Goal: Information Seeking & Learning: Check status

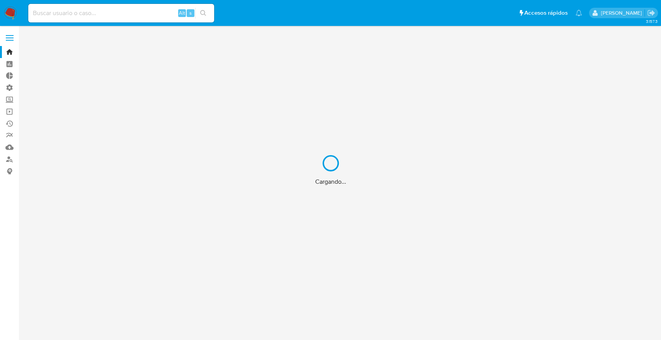
click at [109, 12] on div "Cargando..." at bounding box center [330, 170] width 661 height 340
click at [108, 12] on div "Cargando..." at bounding box center [330, 170] width 661 height 340
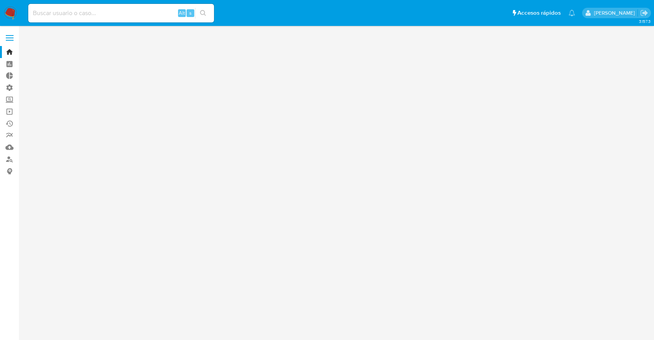
click at [101, 13] on input at bounding box center [121, 13] width 186 height 10
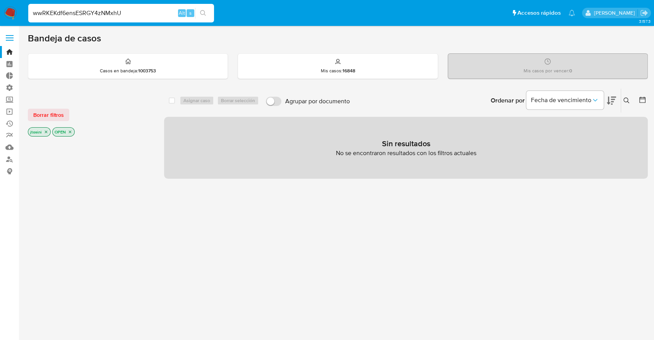
type input "wwRKEKdf6ensESRGY4zNMxhU"
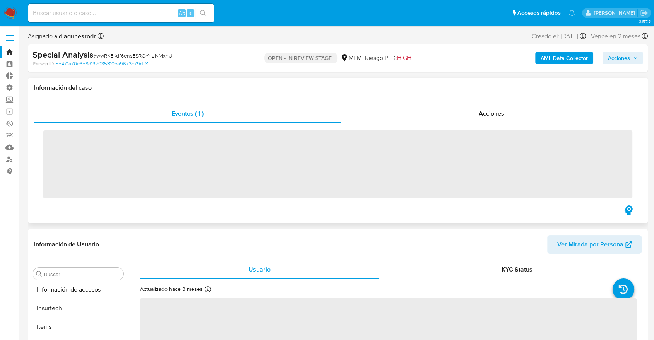
scroll to position [327, 0]
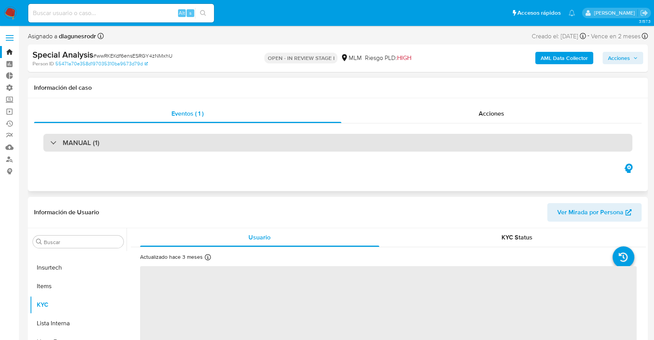
click at [193, 141] on div "MANUAL (1)" at bounding box center [337, 143] width 589 height 18
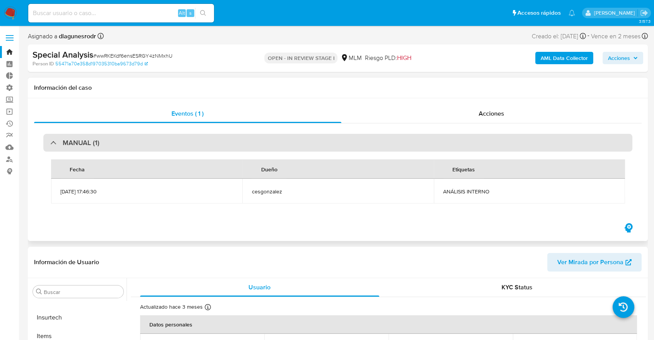
select select "10"
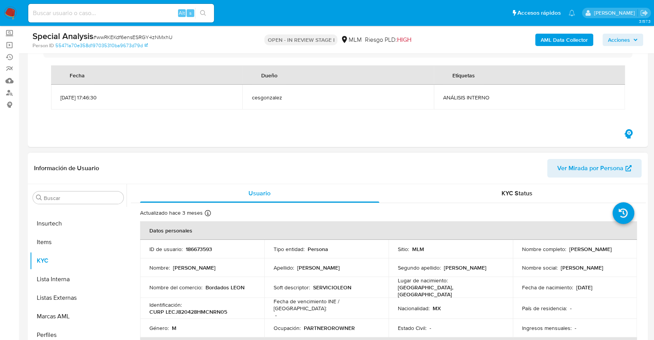
scroll to position [86, 0]
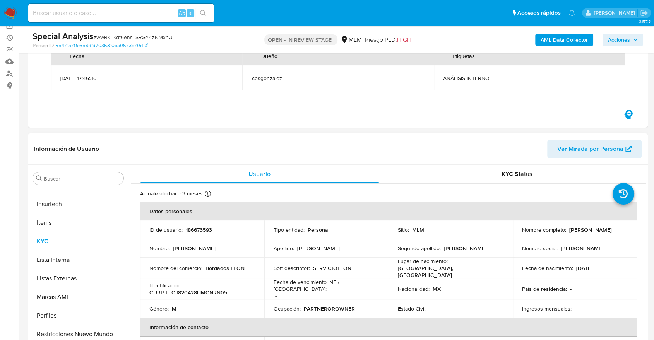
click at [83, 168] on div "Buscar Anticipos de dinero Archivos adjuntos CBT Cruces y Relaciones Créditos C…" at bounding box center [78, 264] width 97 height 197
click at [81, 176] on input "Buscar" at bounding box center [82, 178] width 77 height 7
click at [125, 46] on link "55471a70e358d197035310ba9673d79d" at bounding box center [101, 45] width 93 height 7
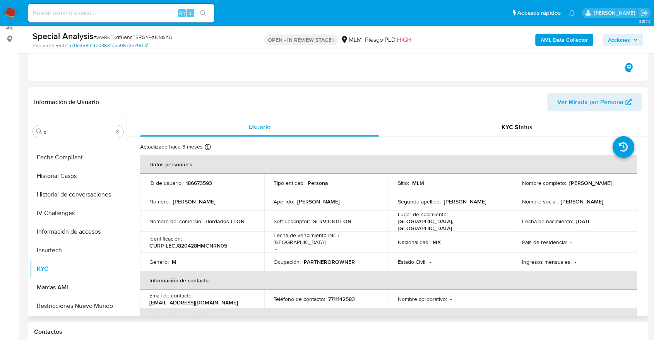
scroll to position [129, 0]
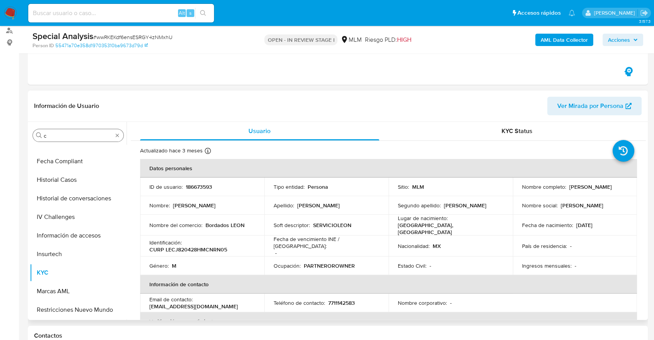
click at [81, 139] on div "Buscar c" at bounding box center [78, 135] width 91 height 12
click at [81, 138] on input "c" at bounding box center [78, 135] width 69 height 7
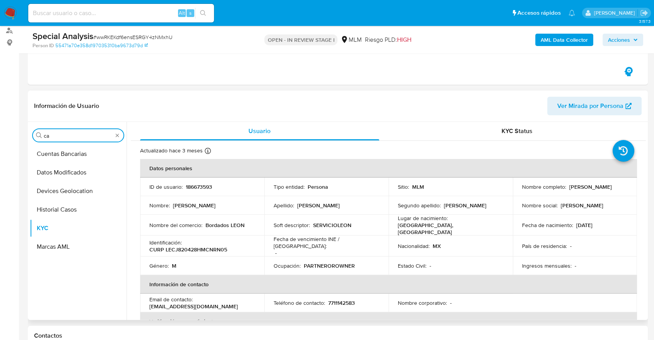
scroll to position [0, 0]
type input "cas"
click at [77, 152] on button "Historial Casos" at bounding box center [75, 154] width 91 height 19
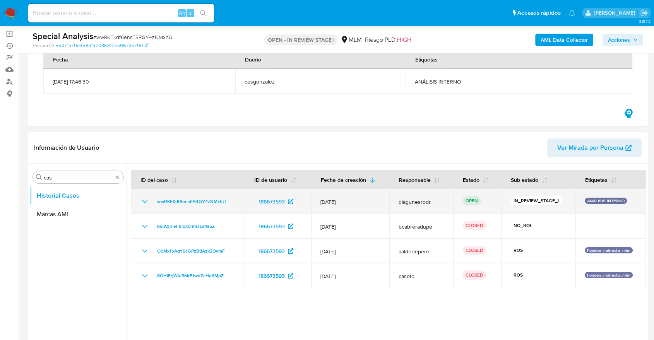
scroll to position [86, 0]
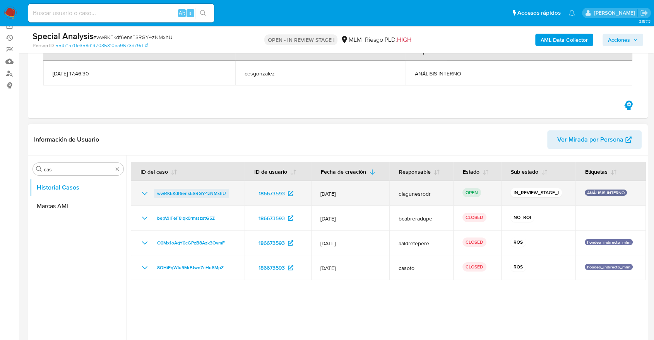
click at [221, 192] on span "wwRKEKdf6ensESRGY4zNMxhU" at bounding box center [191, 193] width 69 height 9
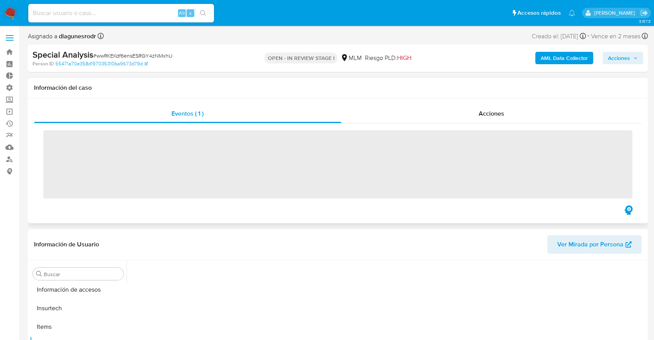
scroll to position [327, 0]
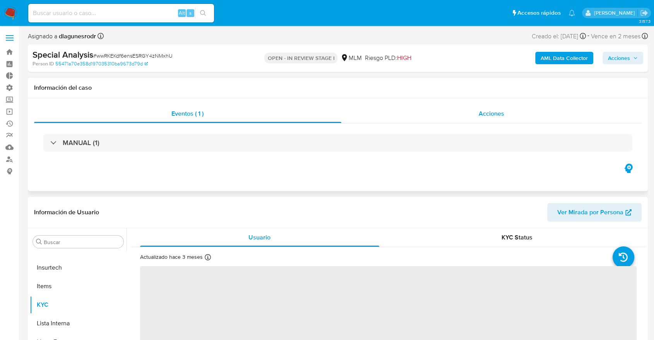
click at [465, 122] on div "Acciones" at bounding box center [492, 114] width 301 height 19
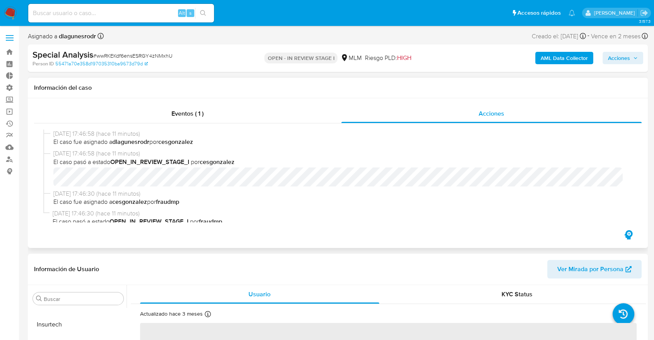
select select "10"
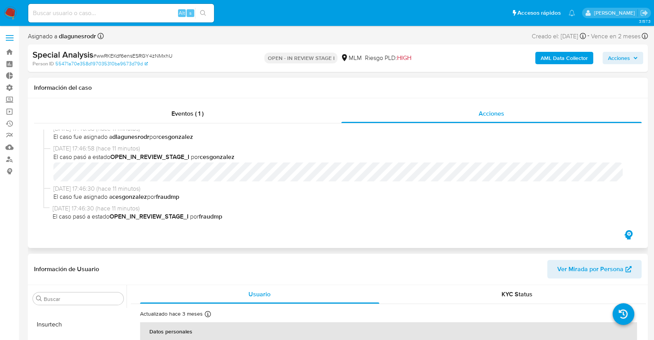
scroll to position [0, 0]
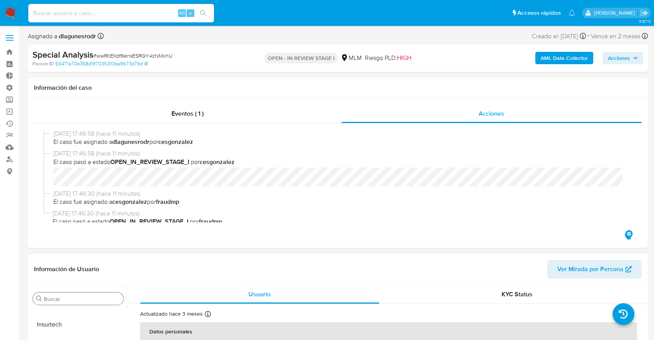
click at [79, 294] on div "Buscar" at bounding box center [78, 299] width 91 height 12
click at [79, 296] on input "Buscar" at bounding box center [82, 299] width 77 height 7
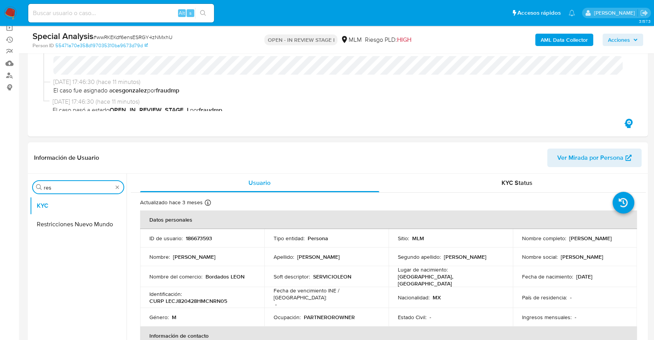
scroll to position [86, 0]
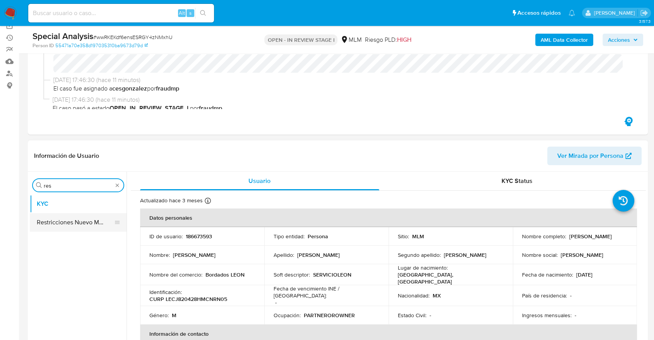
type input "res"
click at [84, 214] on button "Restricciones Nuevo Mundo" at bounding box center [75, 222] width 91 height 19
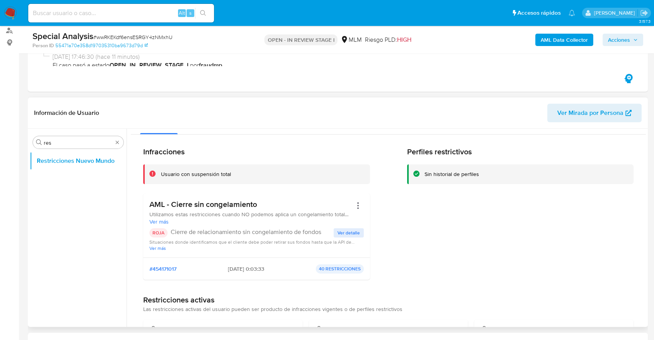
scroll to position [0, 0]
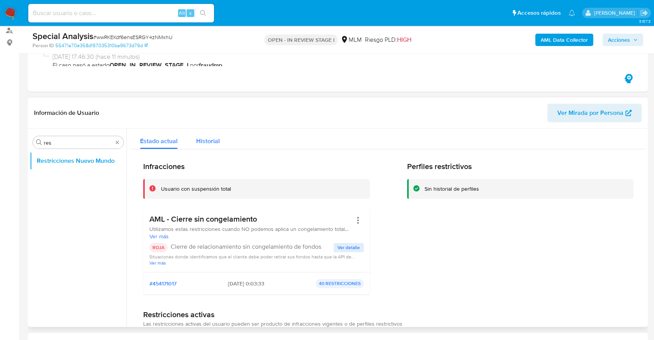
click at [221, 148] on button "Historial" at bounding box center [208, 139] width 42 height 21
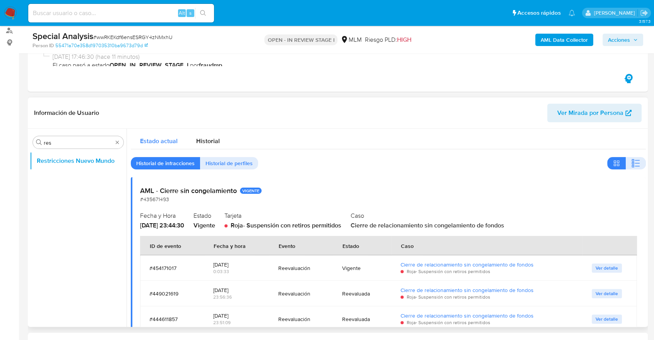
click at [163, 141] on span "Estado actual" at bounding box center [159, 141] width 38 height 9
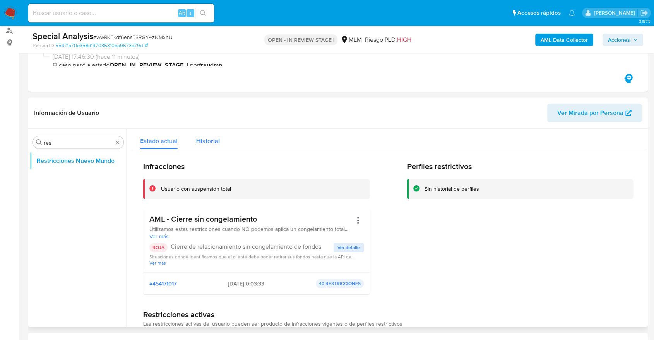
click at [225, 142] on button "Historial" at bounding box center [208, 139] width 42 height 21
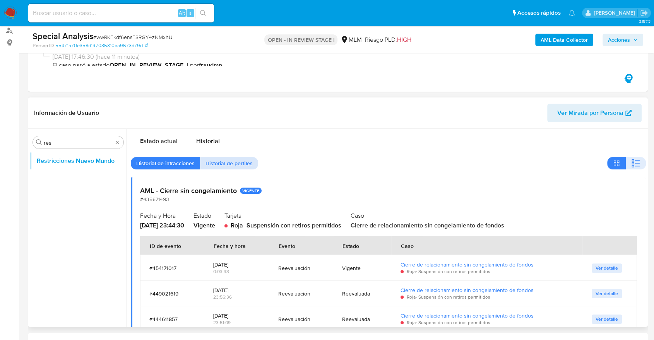
click at [245, 160] on span "Historial de perfiles" at bounding box center [229, 163] width 47 height 11
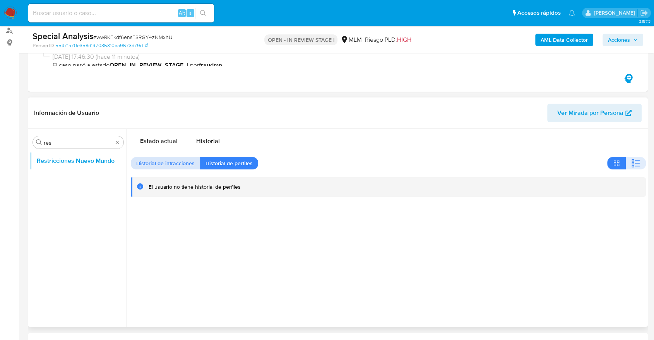
click at [182, 168] on span "Historial de infracciones" at bounding box center [165, 163] width 58 height 11
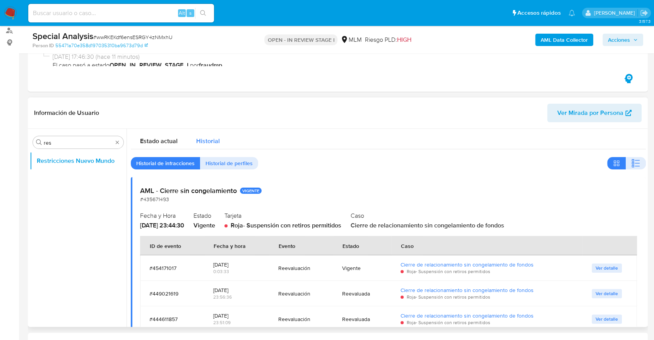
click at [219, 142] on button "Historial" at bounding box center [208, 139] width 42 height 21
click at [173, 142] on span "Estado actual" at bounding box center [159, 141] width 38 height 9
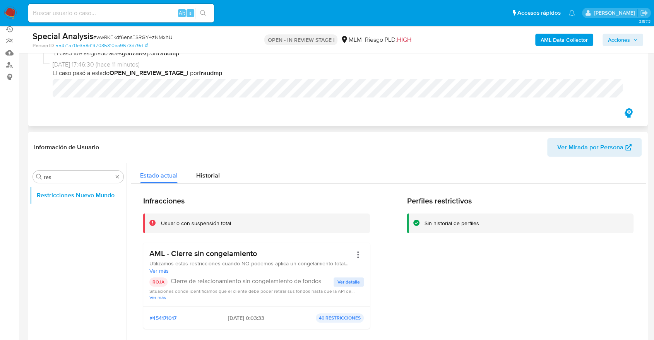
scroll to position [129, 0]
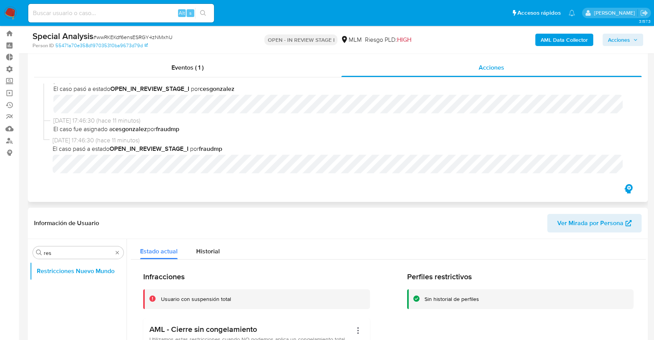
scroll to position [0, 0]
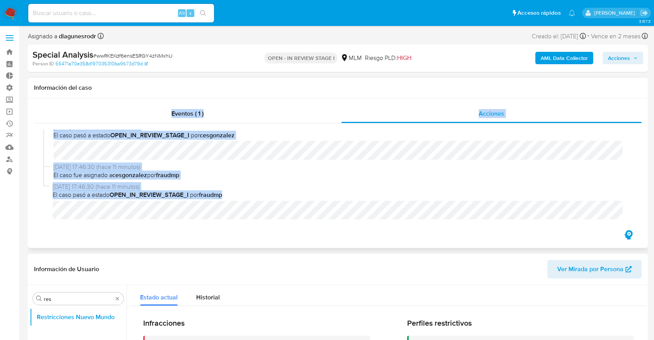
click at [312, 210] on div "Eventos ( 1 ) Acciones 05/09/2025 17:46:58 (hace 11 minutos) El caso fue asigna…" at bounding box center [338, 173] width 620 height 150
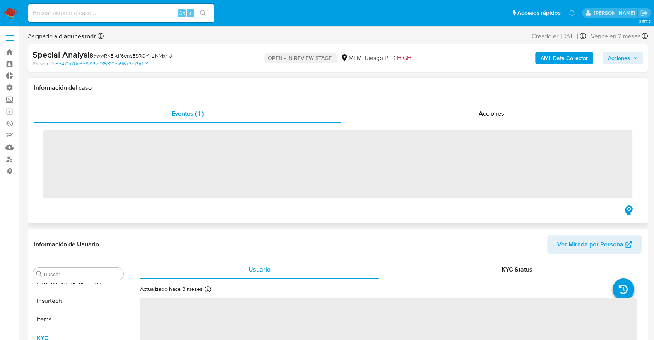
scroll to position [327, 0]
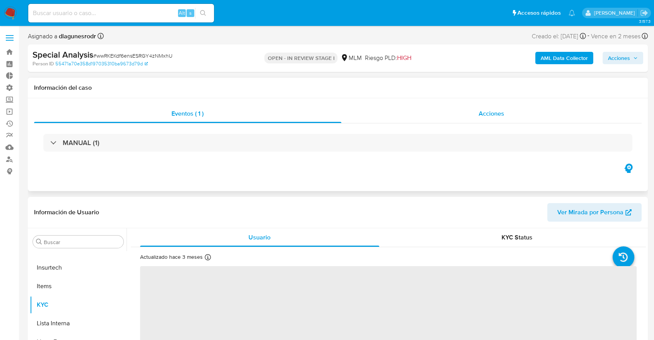
click at [426, 120] on div "Acciones" at bounding box center [492, 114] width 301 height 19
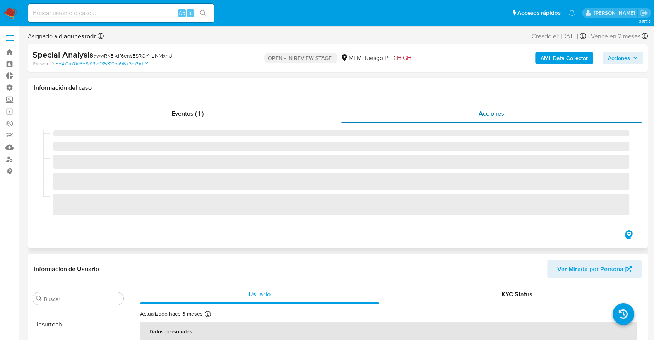
select select "10"
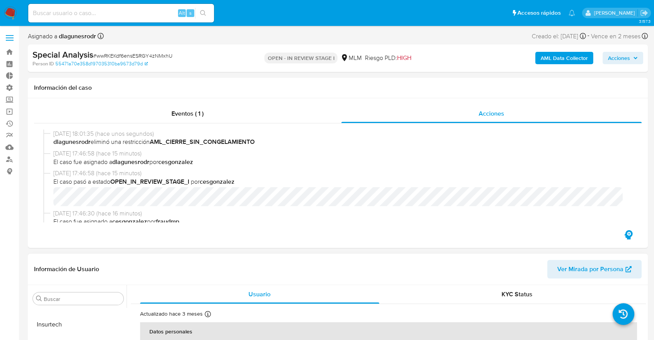
click at [59, 263] on header "Información de Usuario Ver Mirada por Persona" at bounding box center [338, 269] width 608 height 19
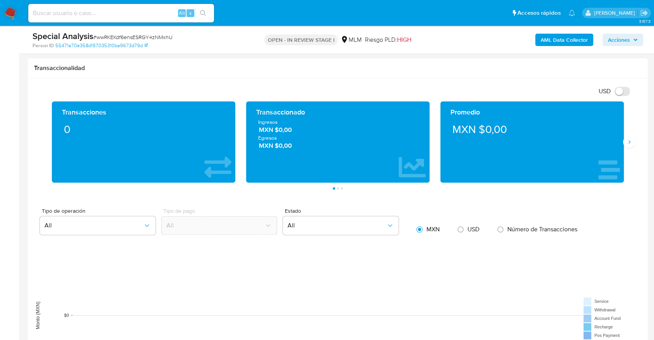
scroll to position [559, 0]
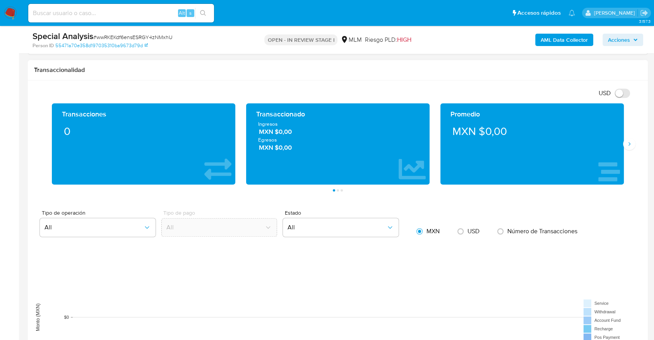
click at [635, 139] on div "Transacciones 0 Transaccionado Ingresos MXN $0,00 Egresos MXN $0,00 Promedio MX…" at bounding box center [338, 147] width 608 height 88
click at [632, 143] on icon "Siguiente" at bounding box center [629, 144] width 6 height 6
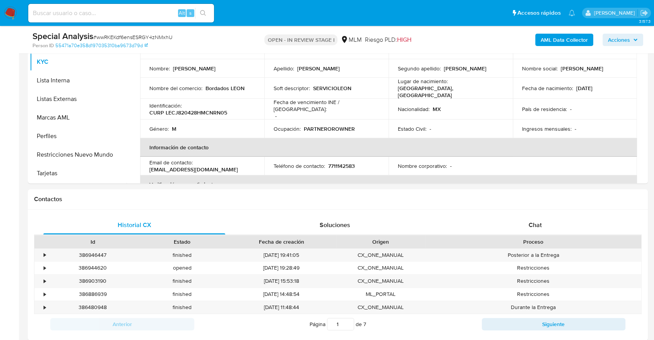
scroll to position [172, 0]
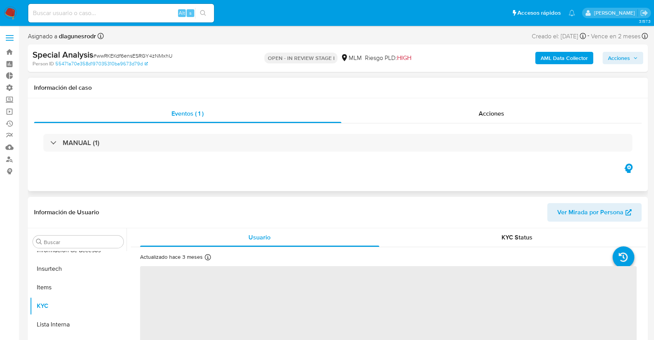
scroll to position [327, 0]
click at [98, 243] on input "Buscar" at bounding box center [82, 242] width 77 height 7
select select "10"
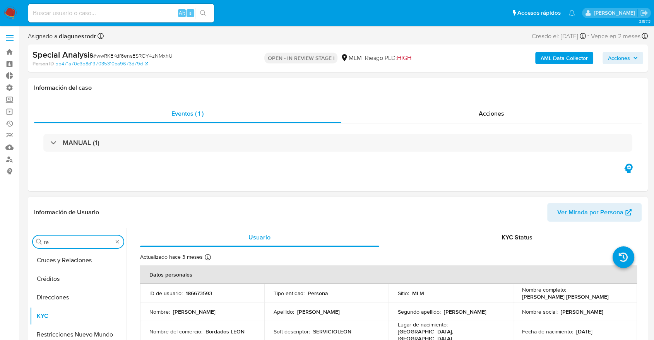
scroll to position [0, 0]
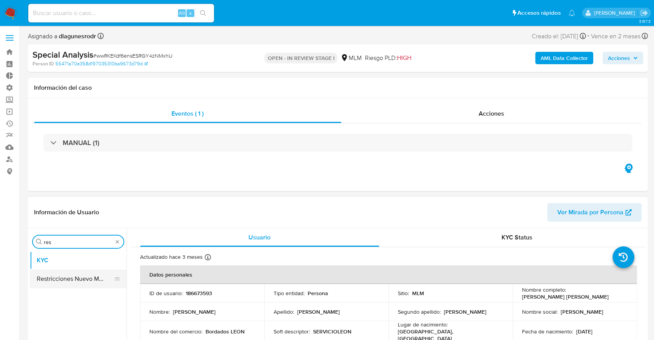
type input "res"
click at [87, 279] on button "Restricciones Nuevo Mundo" at bounding box center [75, 279] width 91 height 19
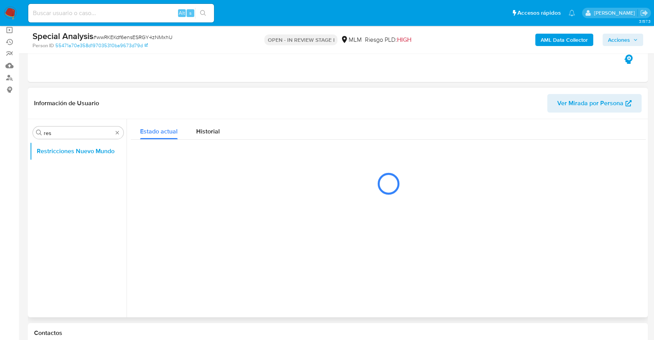
scroll to position [86, 0]
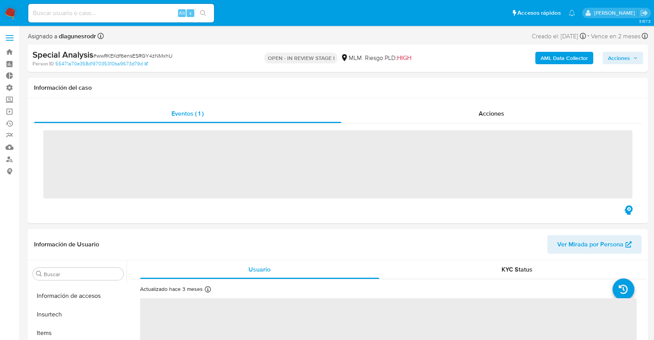
scroll to position [327, 0]
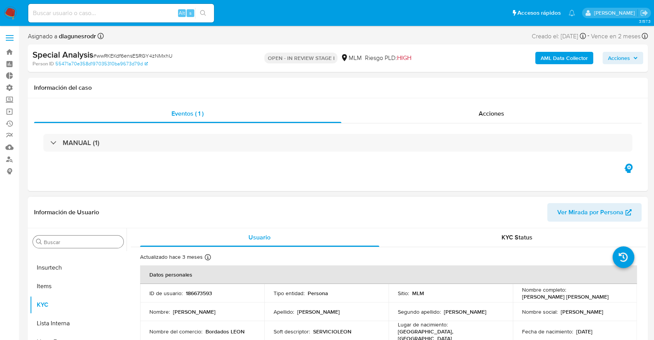
select select "10"
click at [58, 237] on div "Buscar" at bounding box center [78, 242] width 91 height 12
click at [60, 240] on input "Buscar" at bounding box center [82, 242] width 77 height 7
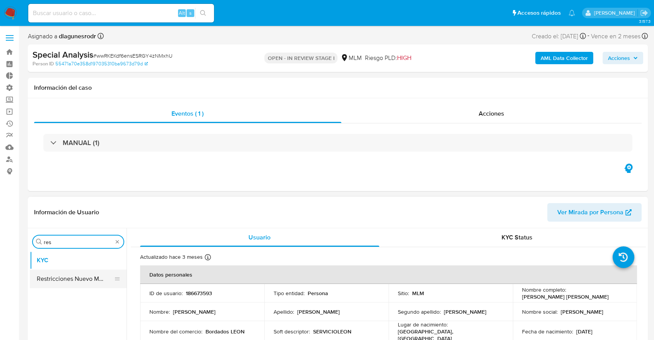
type input "res"
click at [72, 280] on button "Restricciones Nuevo Mundo" at bounding box center [75, 279] width 91 height 19
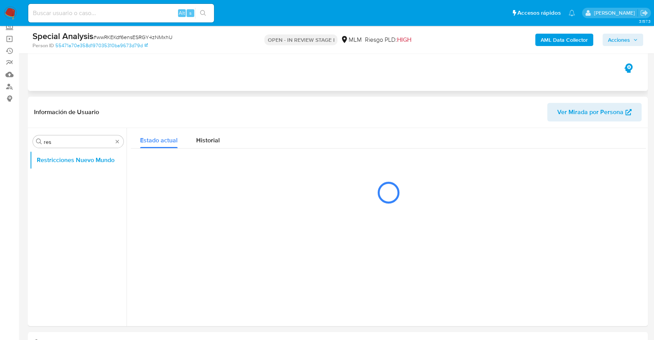
scroll to position [86, 0]
